Goal: Navigation & Orientation: Understand site structure

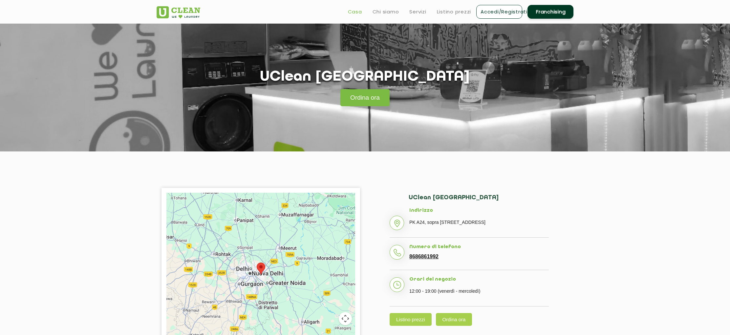
click at [352, 11] on font "Casa" at bounding box center [355, 11] width 14 height 7
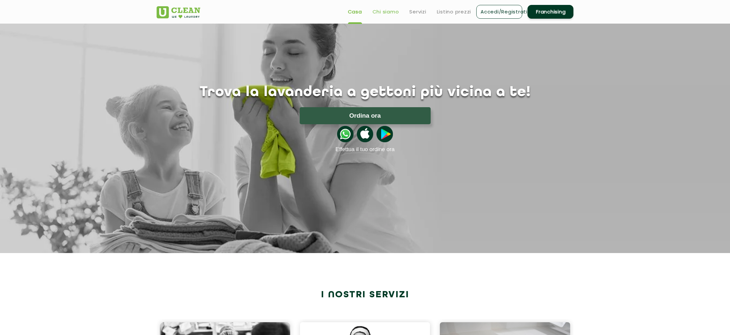
click at [384, 12] on font "Chi siamo" at bounding box center [385, 11] width 27 height 7
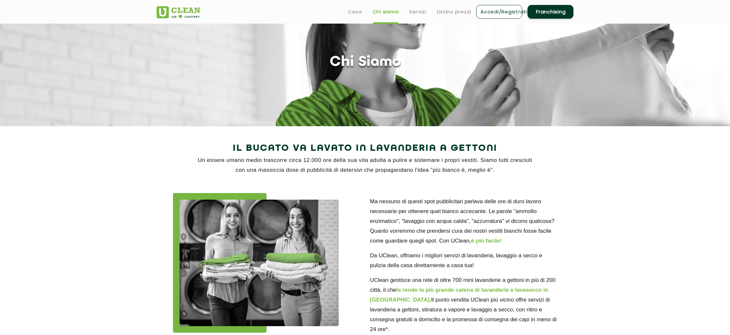
scroll to position [65, 0]
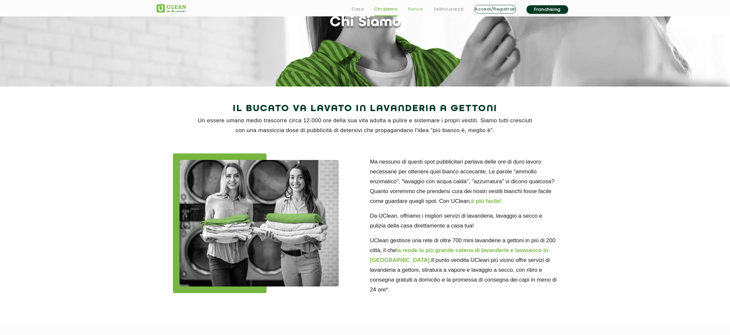
click at [416, 9] on font "Servizi" at bounding box center [415, 9] width 15 height 6
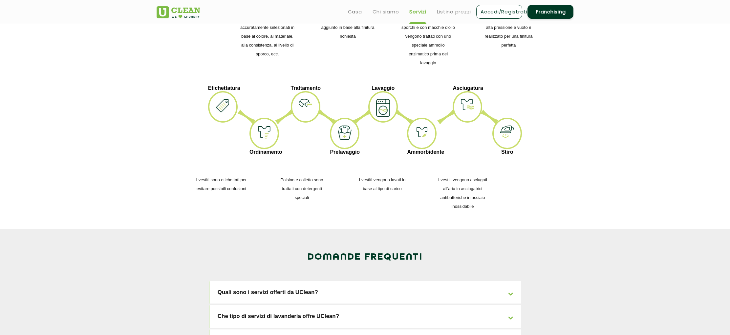
scroll to position [829, 0]
